Goal: Task Accomplishment & Management: Manage account settings

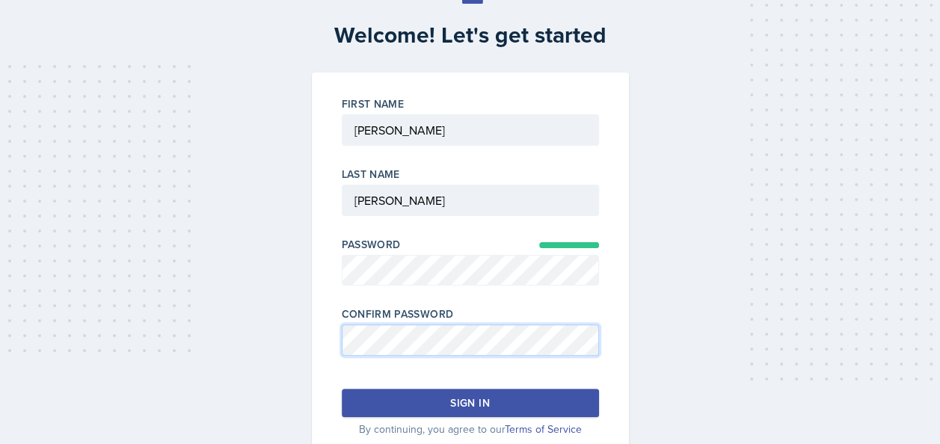
scroll to position [114, 0]
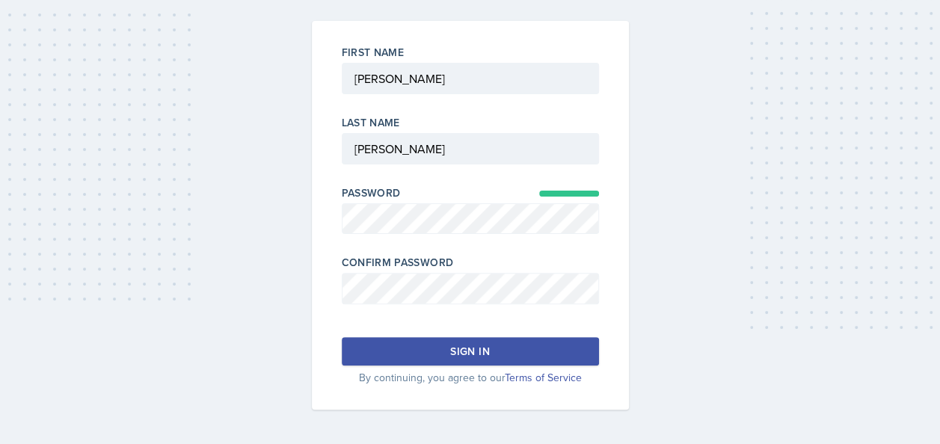
click at [482, 347] on div "Sign in" at bounding box center [469, 351] width 39 height 15
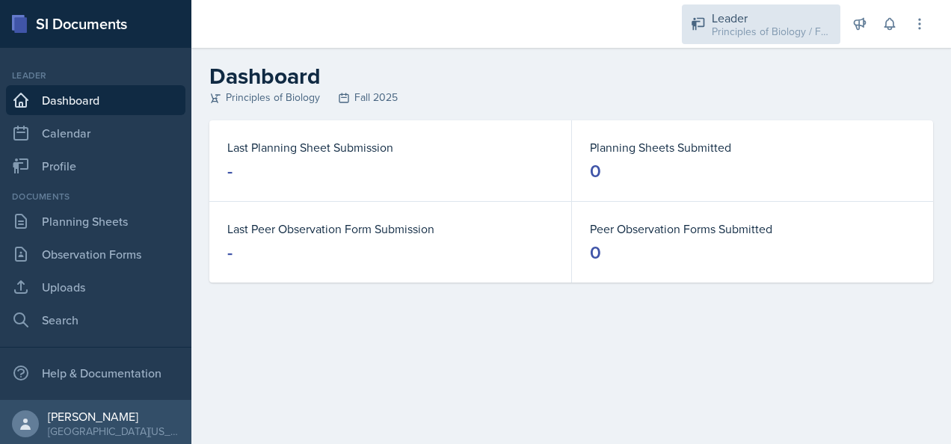
click at [755, 27] on div "Principles of Biology / Fall 2025" at bounding box center [772, 32] width 120 height 16
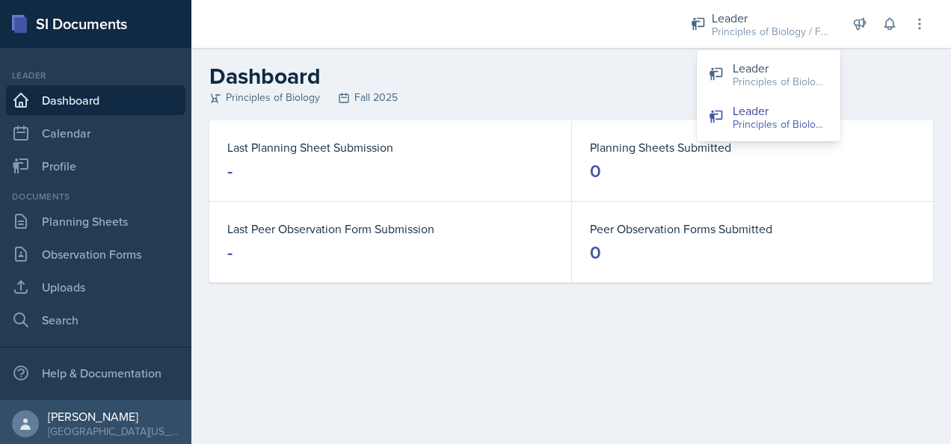
click at [646, 90] on div "Principles of Biology Fall 2025" at bounding box center [571, 98] width 724 height 16
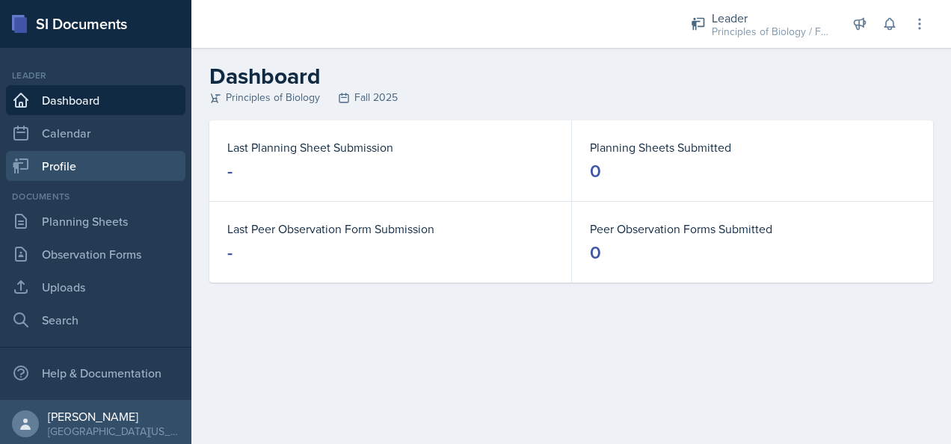
click at [82, 162] on link "Profile" at bounding box center [96, 166] width 180 height 30
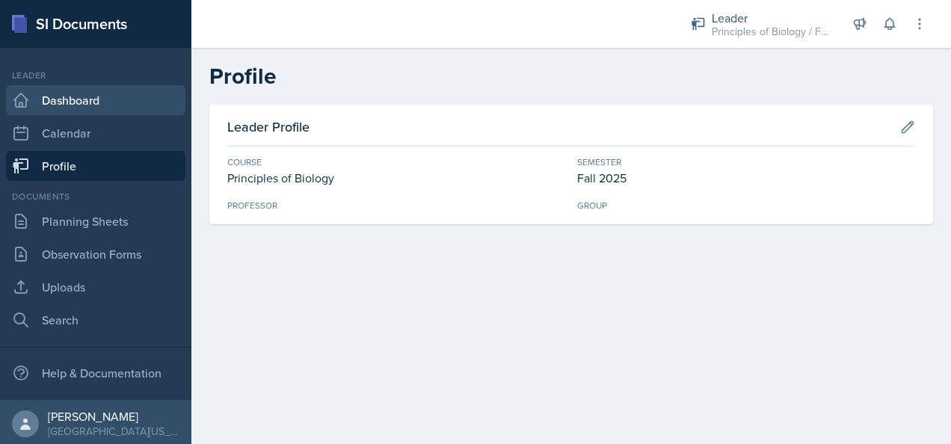
click at [80, 94] on link "Dashboard" at bounding box center [96, 100] width 180 height 30
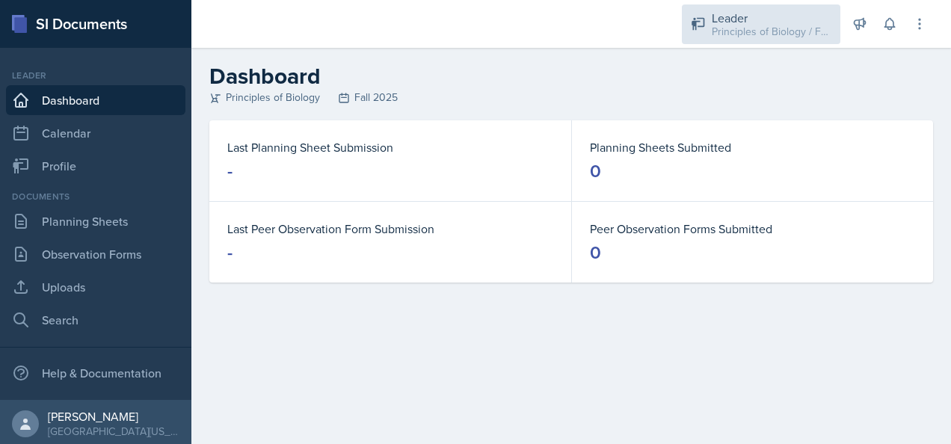
click at [740, 12] on div "Leader" at bounding box center [772, 18] width 120 height 18
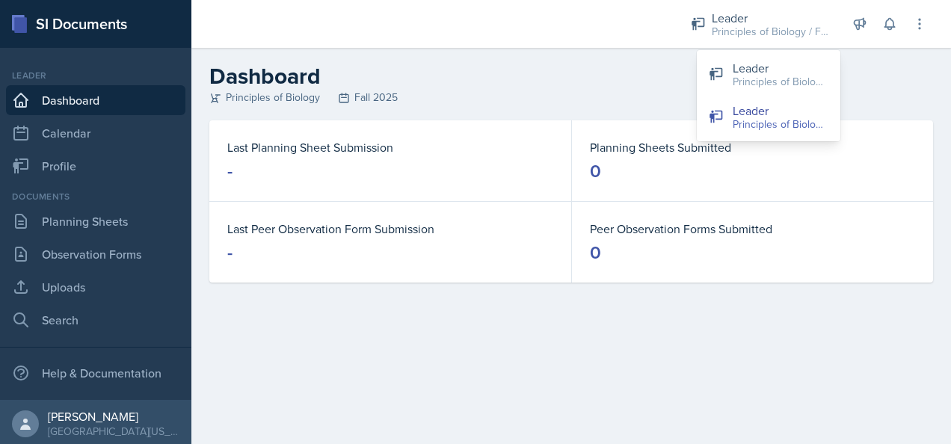
click at [613, 83] on h2 "Dashboard" at bounding box center [571, 76] width 724 height 27
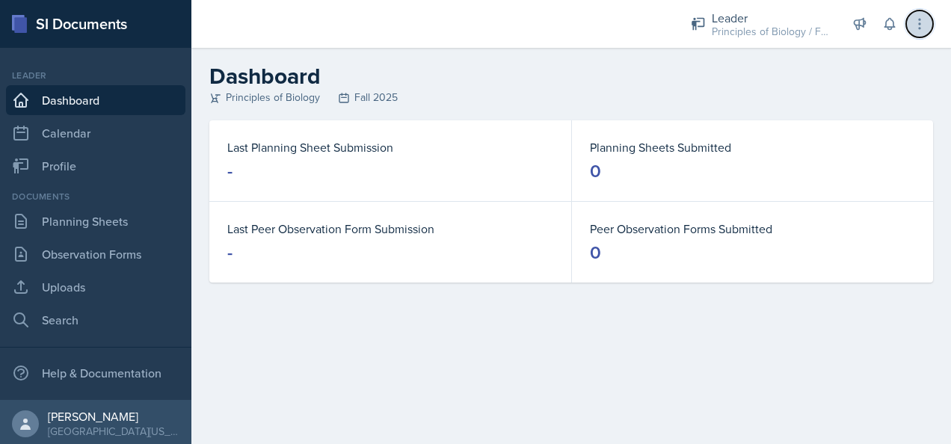
click at [921, 19] on icon at bounding box center [919, 23] width 15 height 15
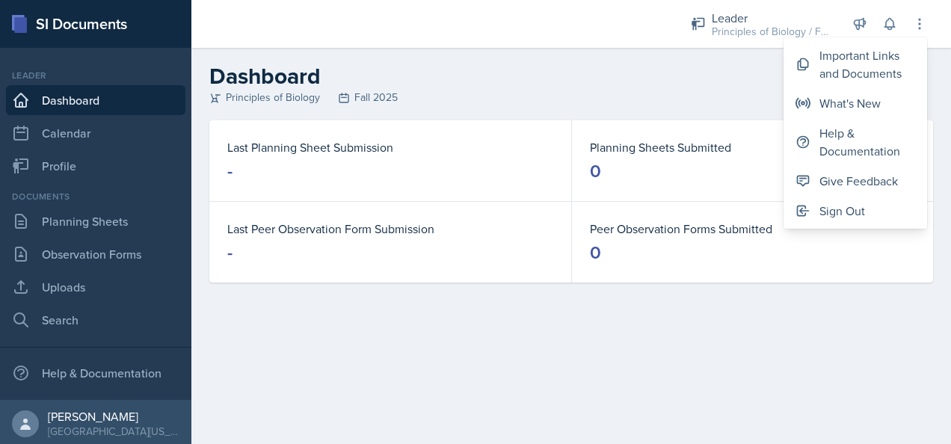
click at [686, 77] on h2 "Dashboard" at bounding box center [571, 76] width 724 height 27
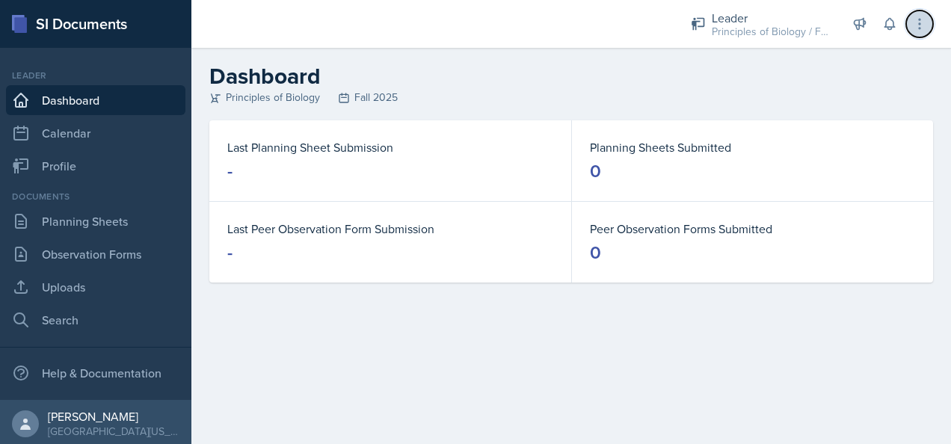
click at [921, 27] on icon at bounding box center [919, 23] width 15 height 15
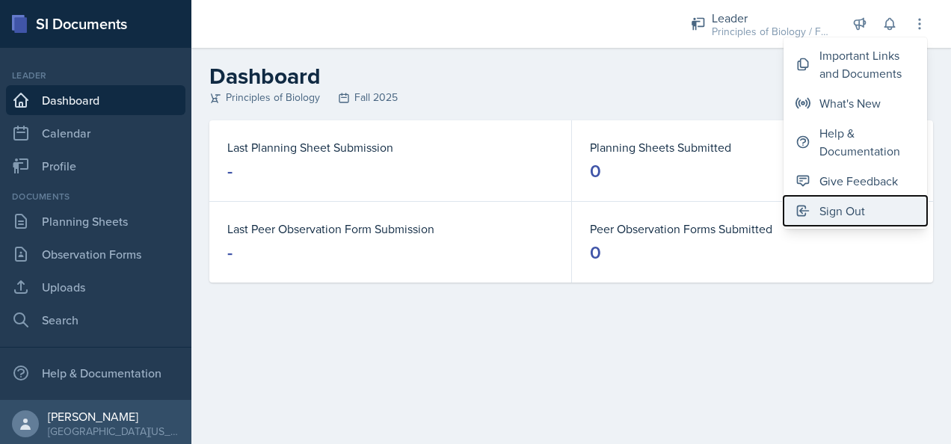
click at [837, 211] on div "Sign Out" at bounding box center [843, 211] width 46 height 18
